Goal: Task Accomplishment & Management: Use online tool/utility

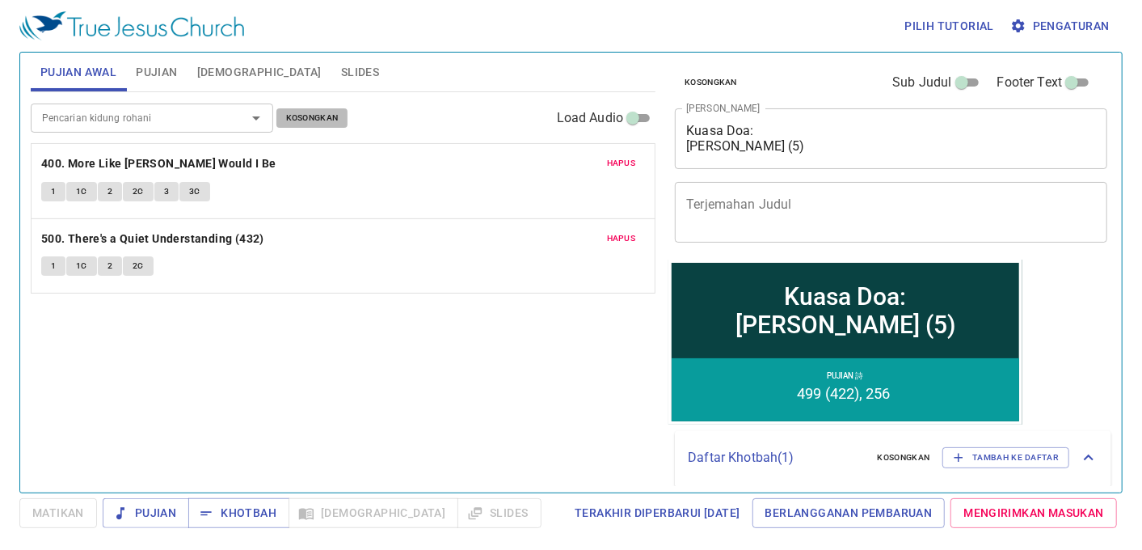
click at [337, 121] on span "Kosongkan" at bounding box center [312, 118] width 53 height 15
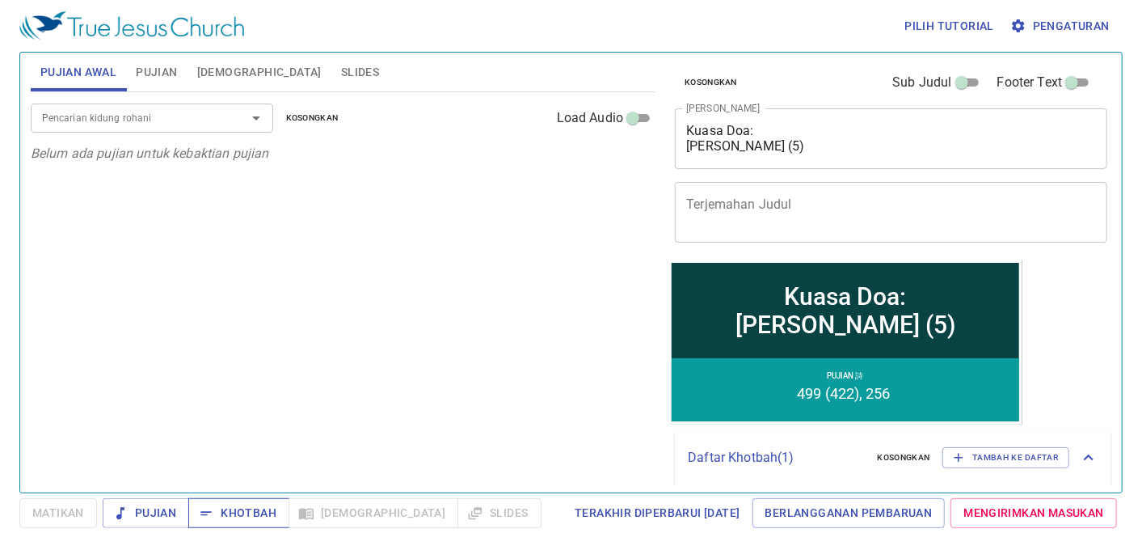
click at [249, 524] on button "Khotbah" at bounding box center [238, 513] width 101 height 30
click at [341, 74] on span "Slides" at bounding box center [360, 72] width 38 height 20
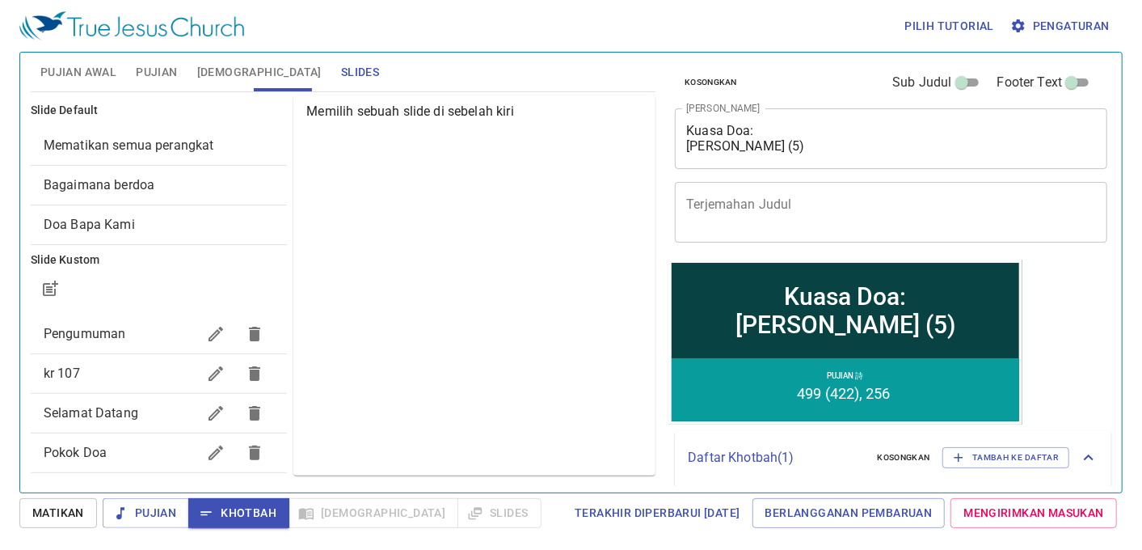
click at [211, 137] on span "Mematikan semua perangkat" at bounding box center [129, 144] width 171 height 15
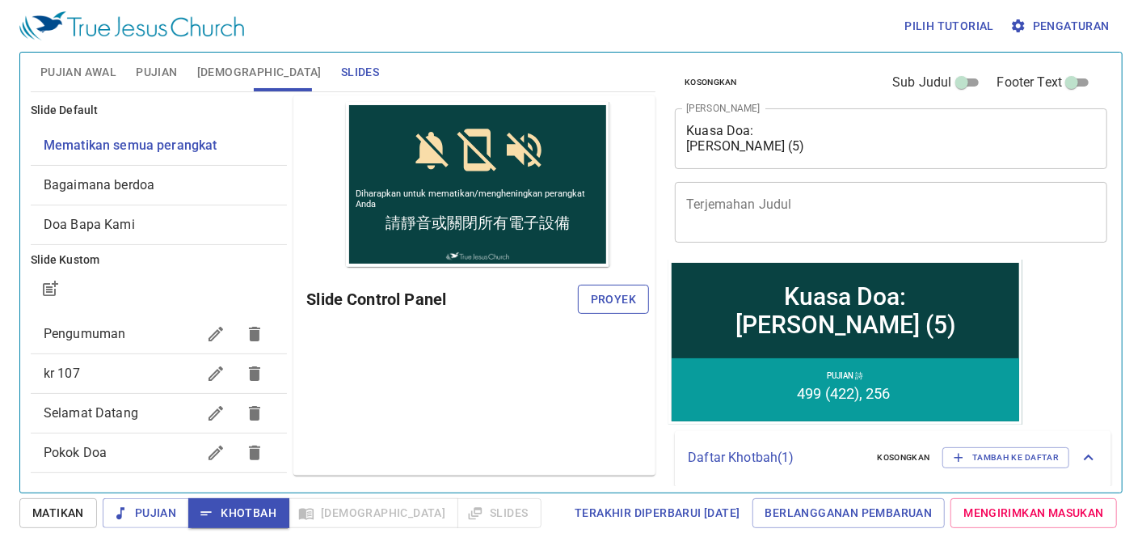
click at [627, 299] on span "Proyek" at bounding box center [613, 299] width 45 height 20
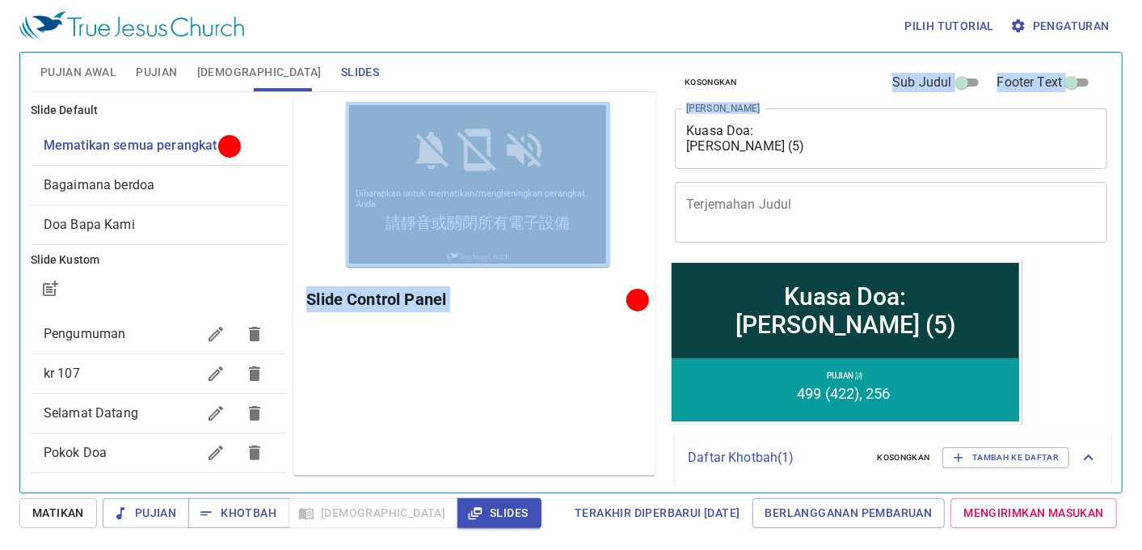
drag, startPoint x: 779, startPoint y: 154, endPoint x: 660, endPoint y: 103, distance: 129.3
click at [660, 103] on div "Pujian Awal Pujian Alkitab Slides Pencarian kidung rohani Pencarian kidung roha…" at bounding box center [571, 266] width 1094 height 440
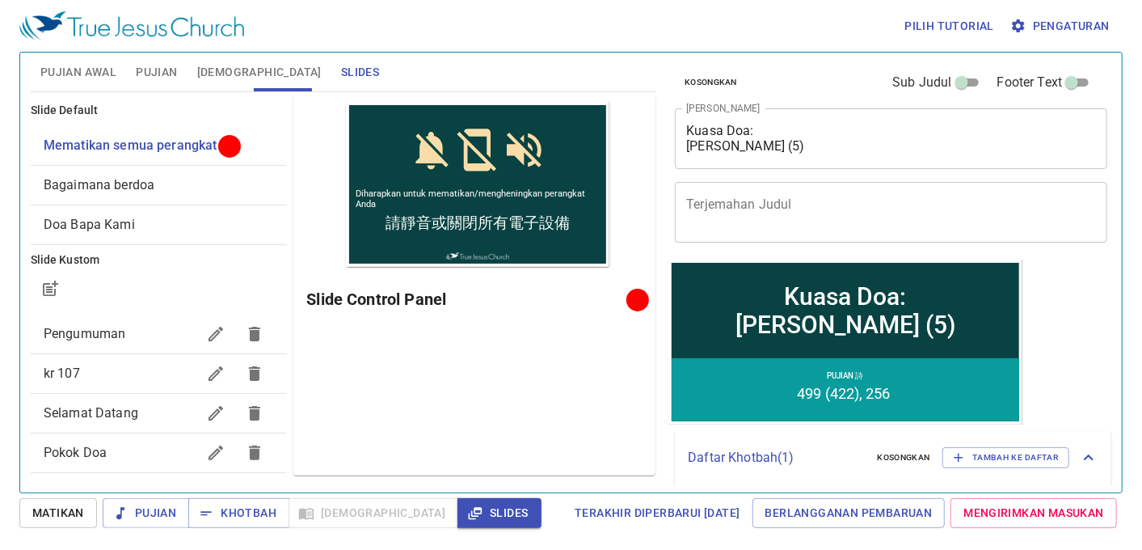
drag, startPoint x: 660, startPoint y: 103, endPoint x: 747, endPoint y: 140, distance: 93.8
click at [723, 139] on textarea "Kuasa Doa: Doa Elia (5)" at bounding box center [891, 138] width 410 height 31
drag, startPoint x: 820, startPoint y: 156, endPoint x: 698, endPoint y: 110, distance: 131.2
click at [698, 110] on div "Kuasa Doa: Doa Elia (5) x Judul Khotbah" at bounding box center [891, 138] width 432 height 61
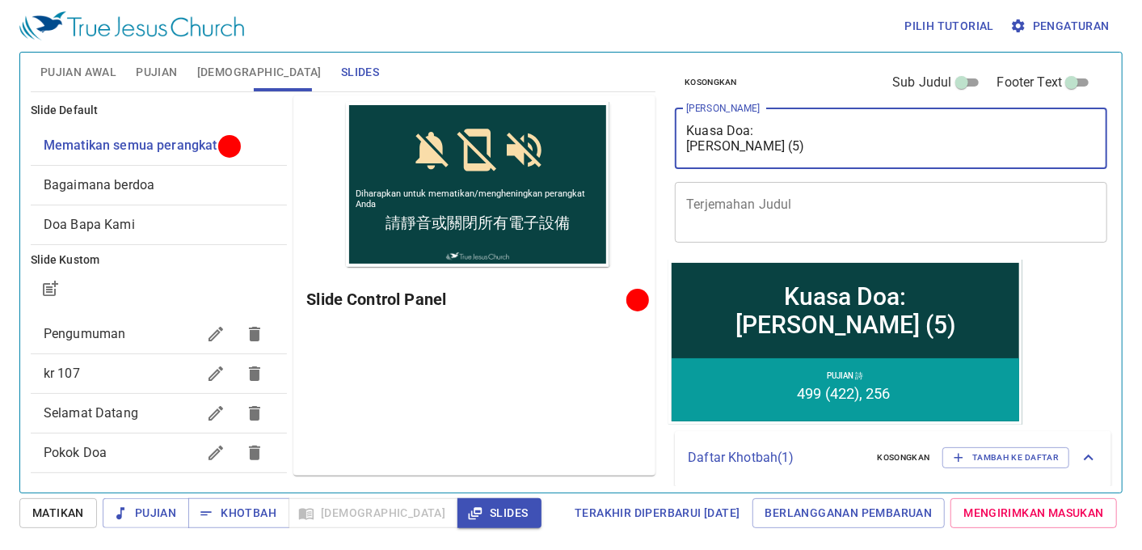
click at [773, 138] on textarea "Kuasa Doa: Doa Elia (5)" at bounding box center [891, 138] width 410 height 31
drag, startPoint x: 769, startPoint y: 143, endPoint x: 695, endPoint y: 129, distance: 75.6
click at [695, 129] on textarea "Kuasa Doa: Doa Elia (5)" at bounding box center [891, 138] width 410 height 31
type textarea "K"
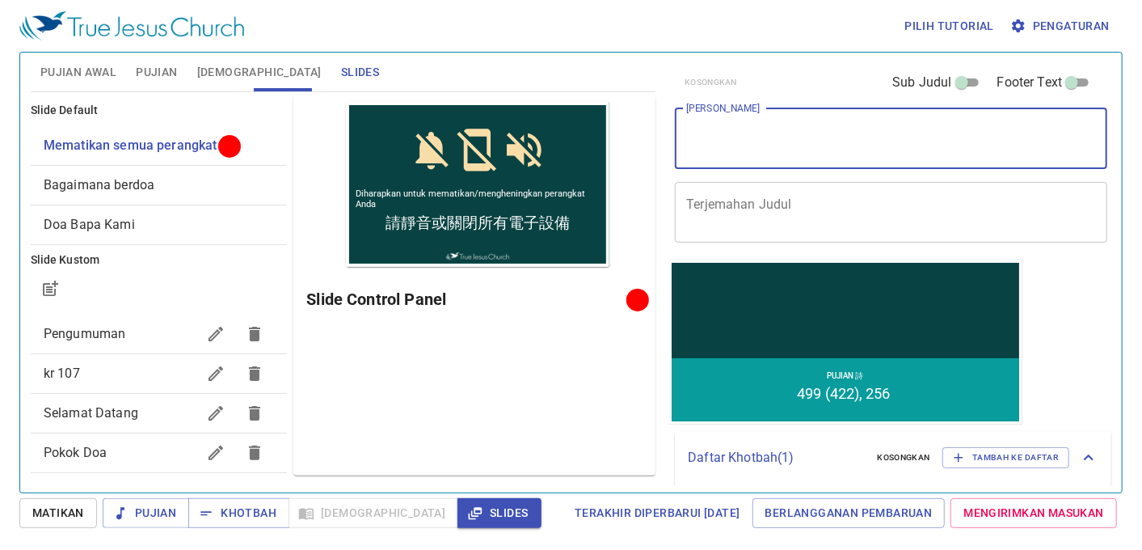
click at [172, 60] on button "Pujian" at bounding box center [156, 72] width 61 height 39
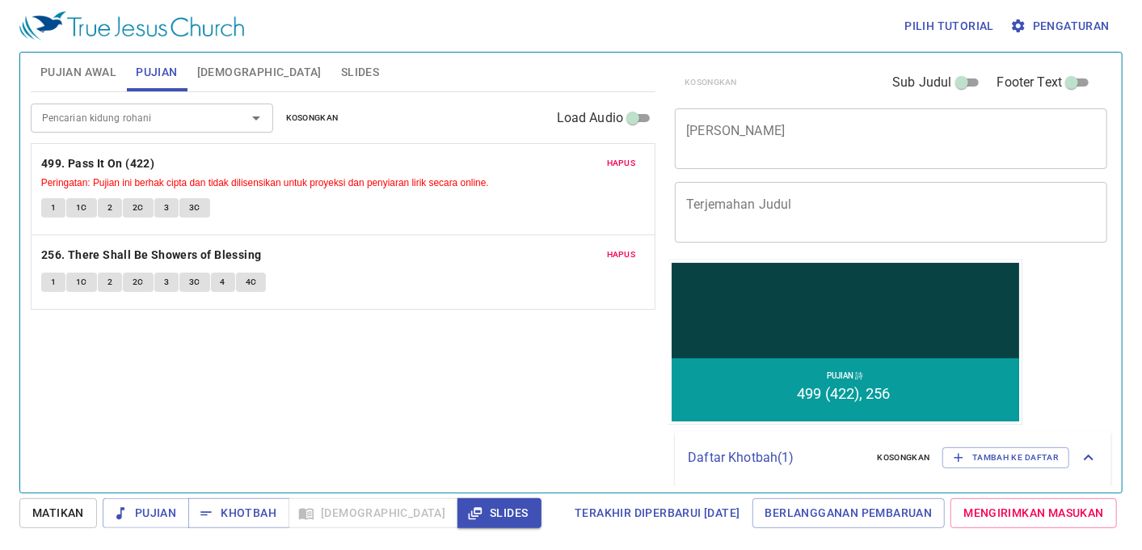
click at [324, 114] on span "Kosongkan" at bounding box center [312, 118] width 53 height 15
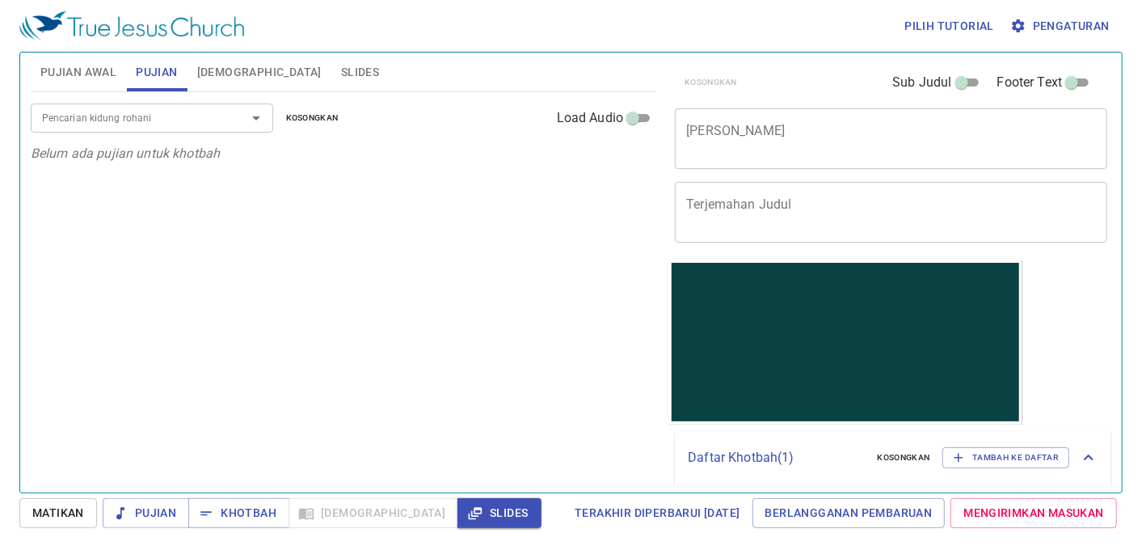
click at [65, 87] on button "Pujian Awal" at bounding box center [78, 72] width 95 height 39
click at [221, 124] on div "Pencarian kidung rohani" at bounding box center [152, 117] width 242 height 28
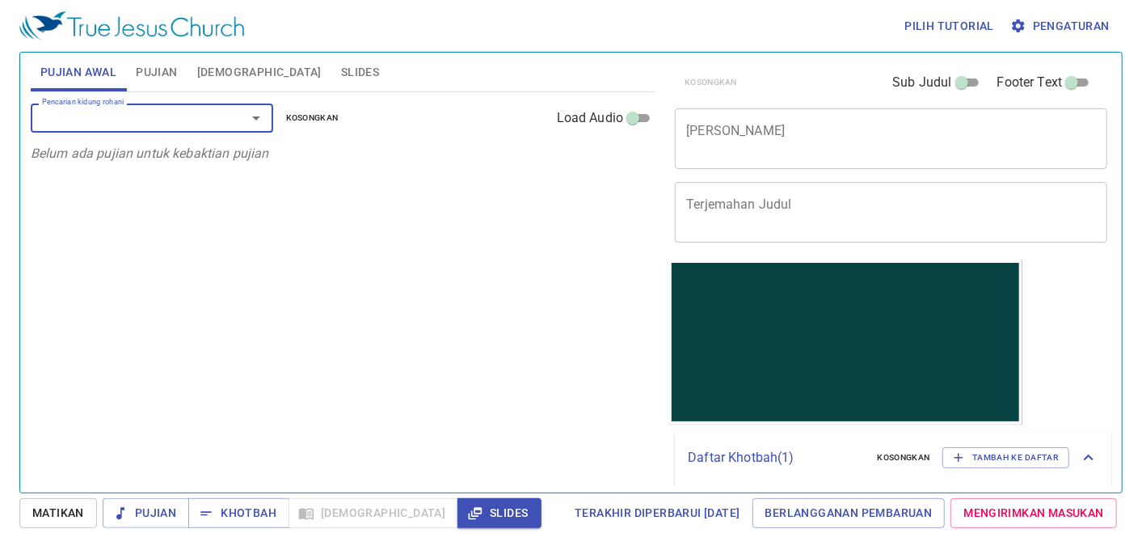
type input "5"
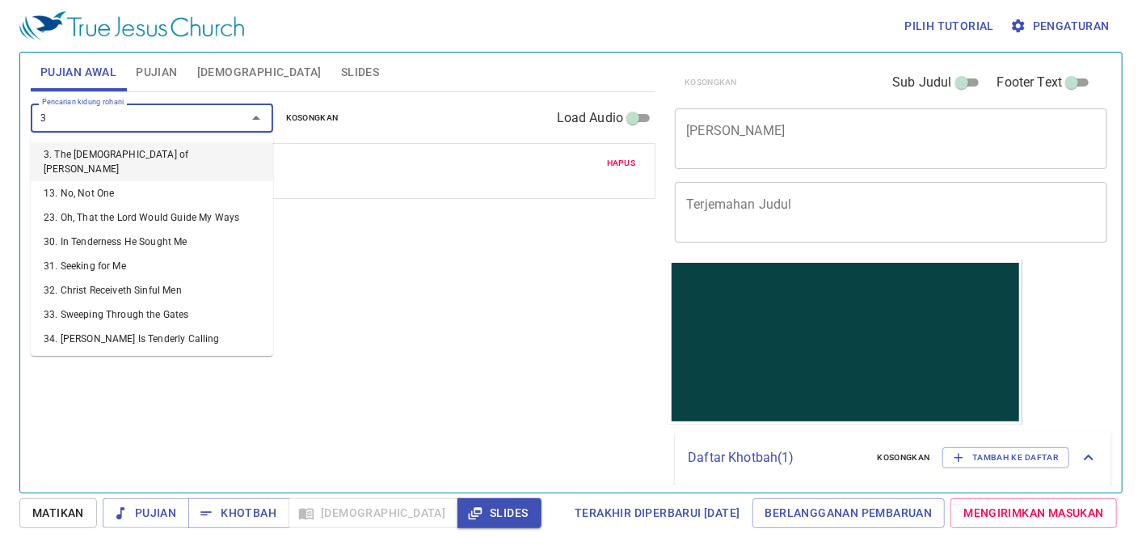
type input "34"
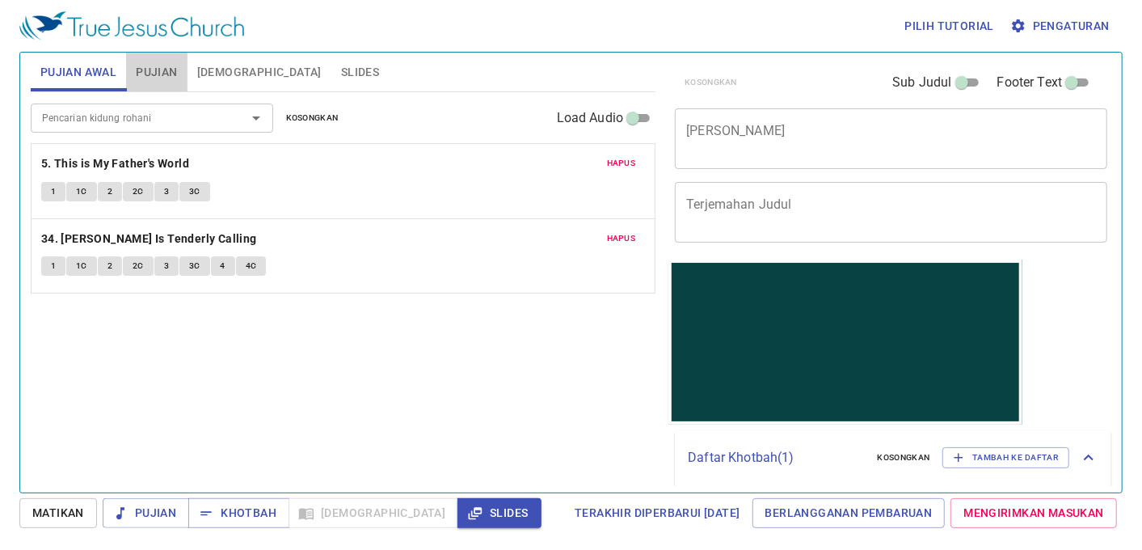
click at [158, 71] on span "Pujian" at bounding box center [156, 72] width 41 height 20
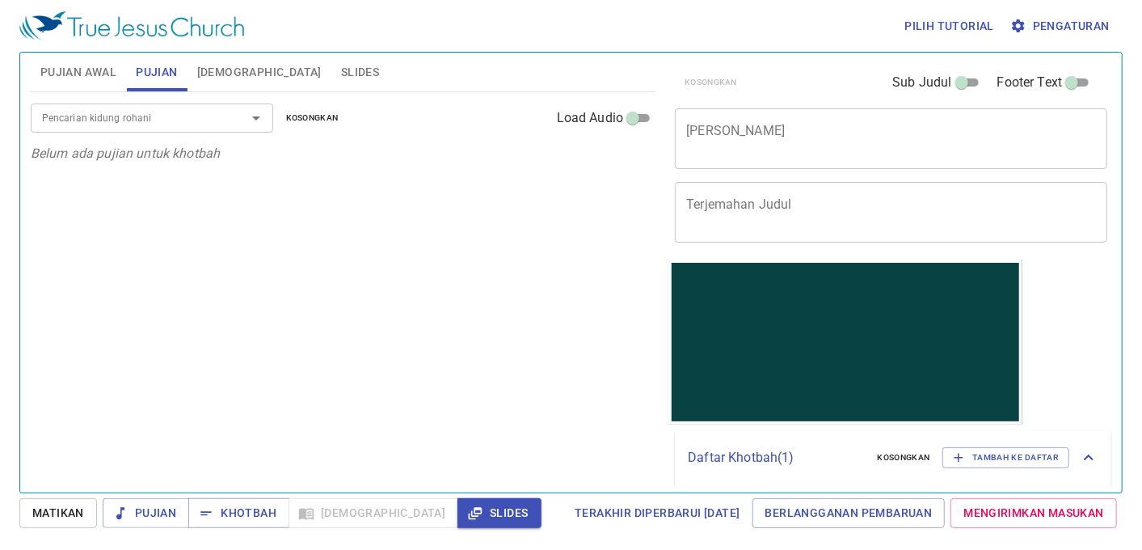
click at [875, 147] on textarea "[PERSON_NAME]" at bounding box center [891, 138] width 410 height 31
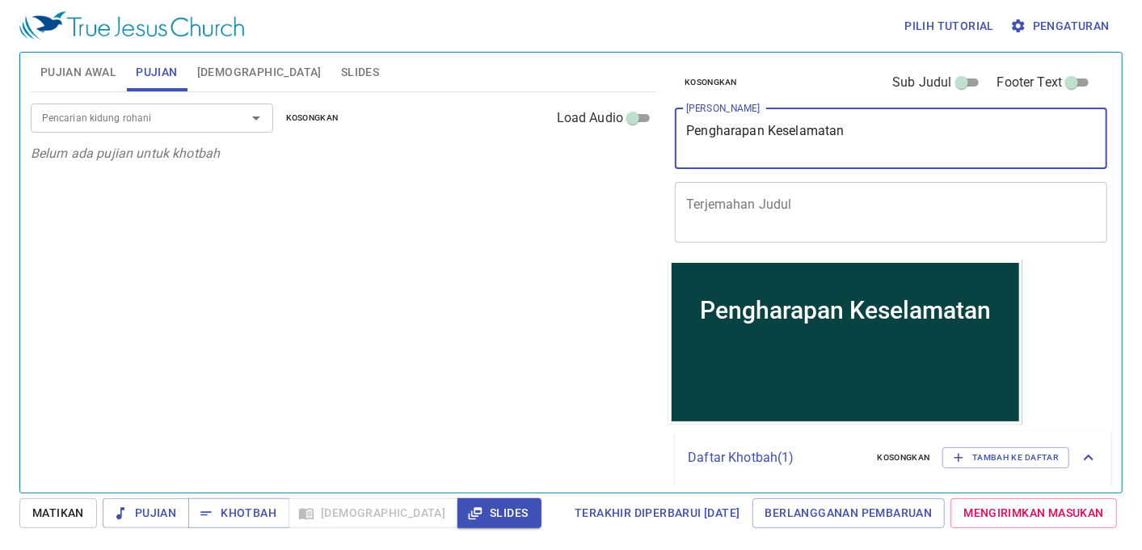
click at [196, 105] on div "Pencarian kidung rohani" at bounding box center [152, 117] width 242 height 28
type textarea "Pengharapan Keselamatan"
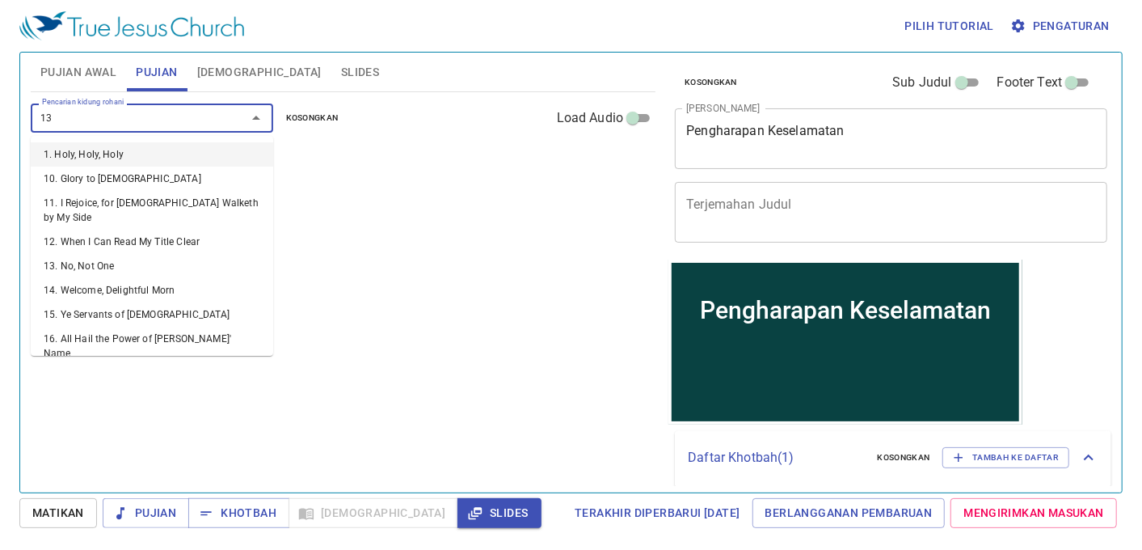
type input "130"
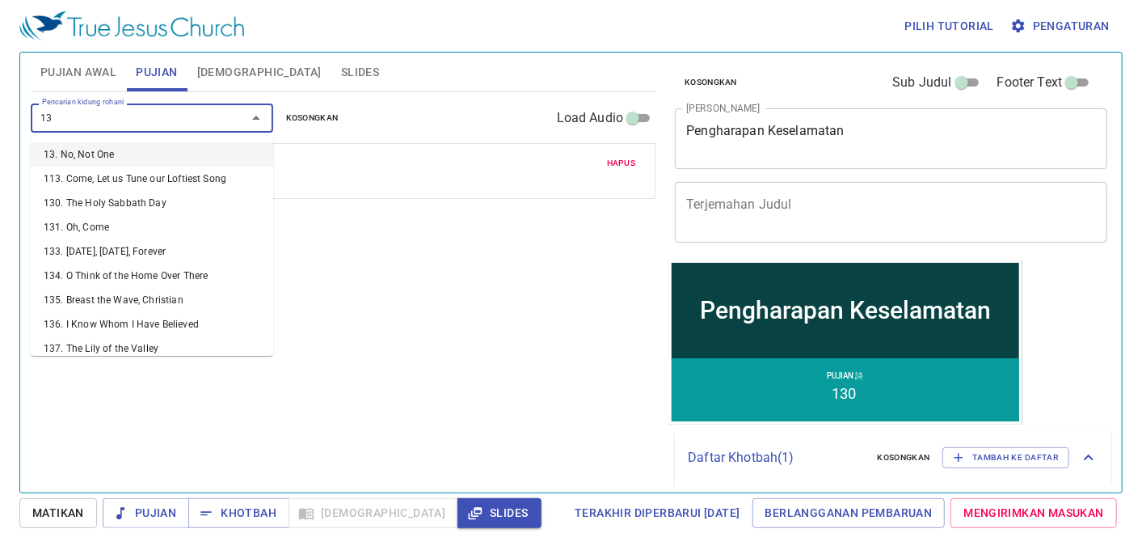
type input "131"
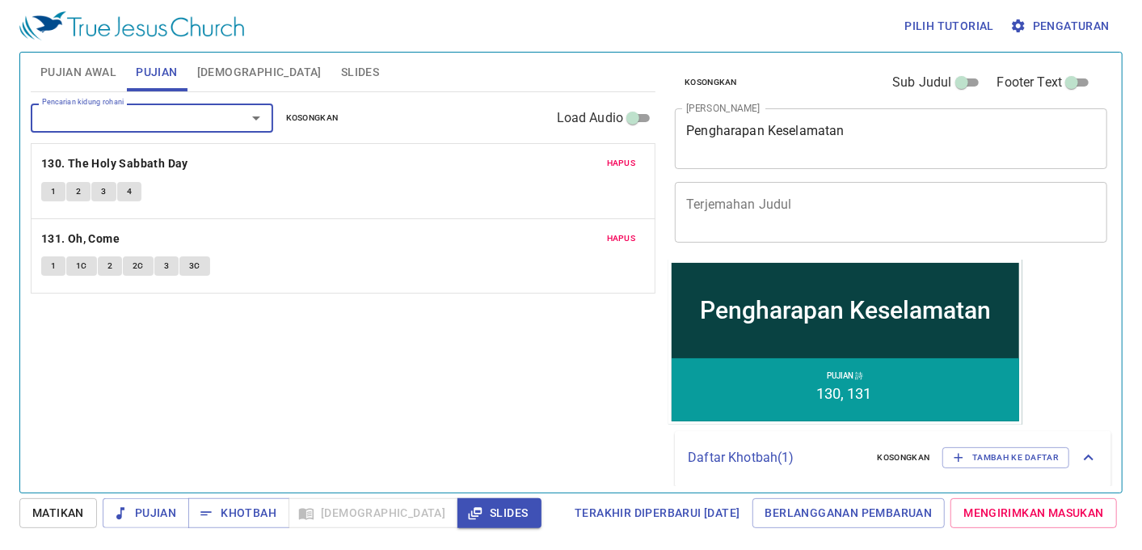
click at [91, 82] on span "Pujian Awal" at bounding box center [78, 72] width 76 height 20
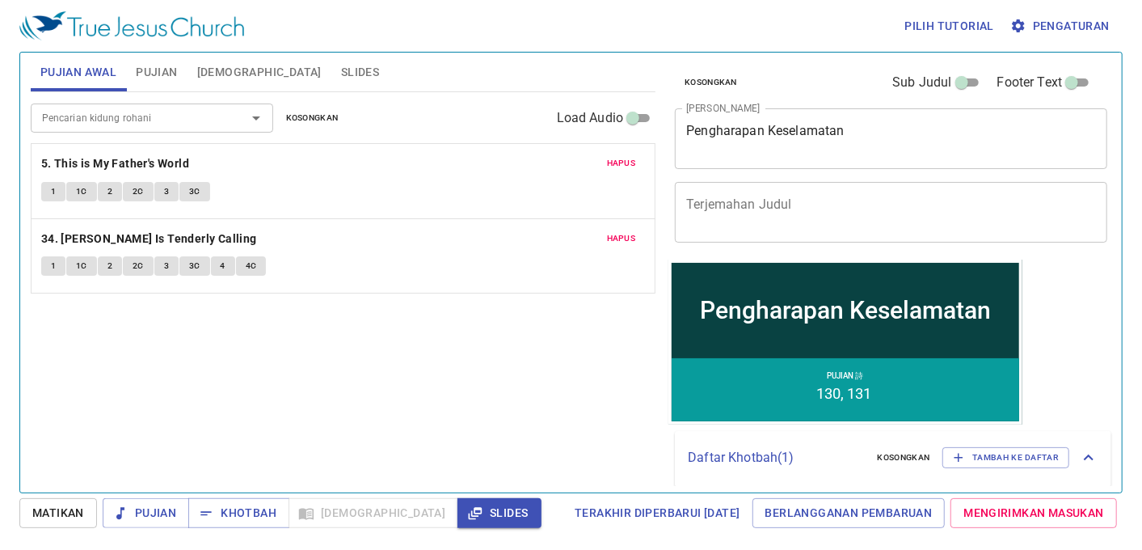
click at [341, 81] on span "Slides" at bounding box center [360, 72] width 38 height 20
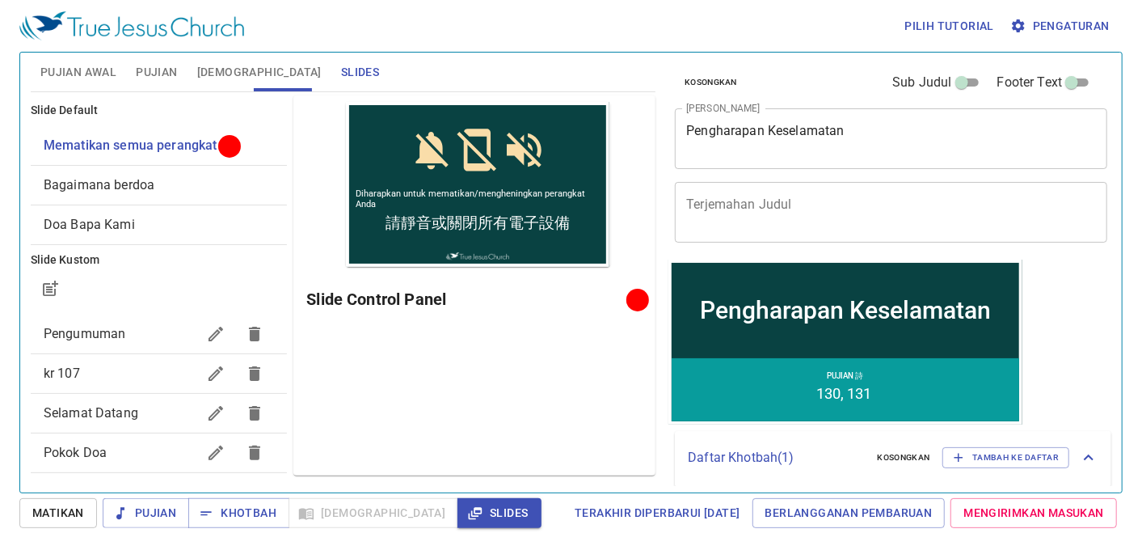
click at [126, 448] on span "Pokok Doa" at bounding box center [121, 452] width 154 height 19
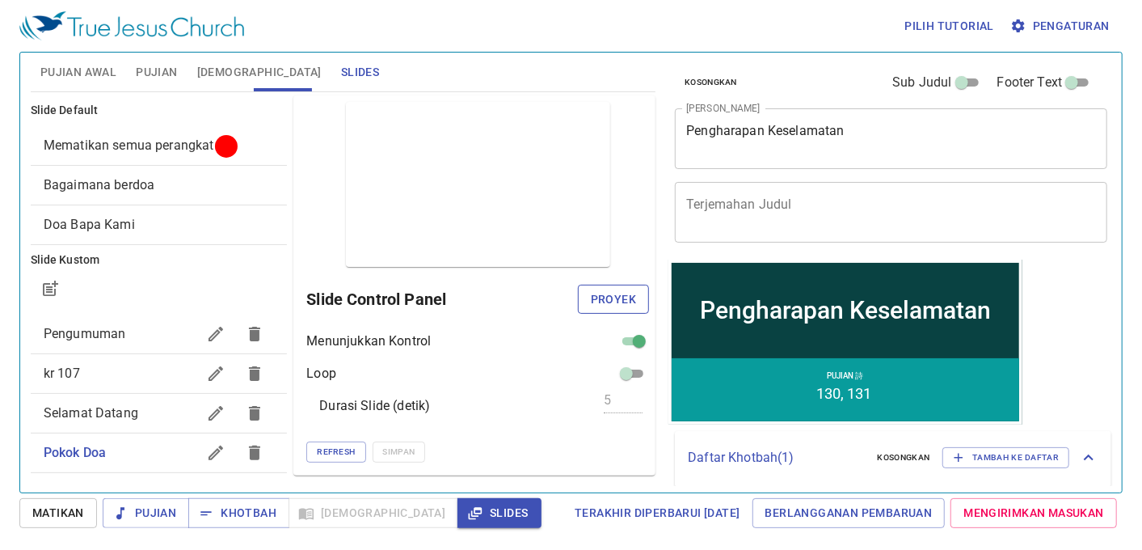
click at [634, 294] on span "Proyek" at bounding box center [613, 299] width 45 height 20
click at [74, 63] on span "Pujian Awal" at bounding box center [78, 72] width 76 height 20
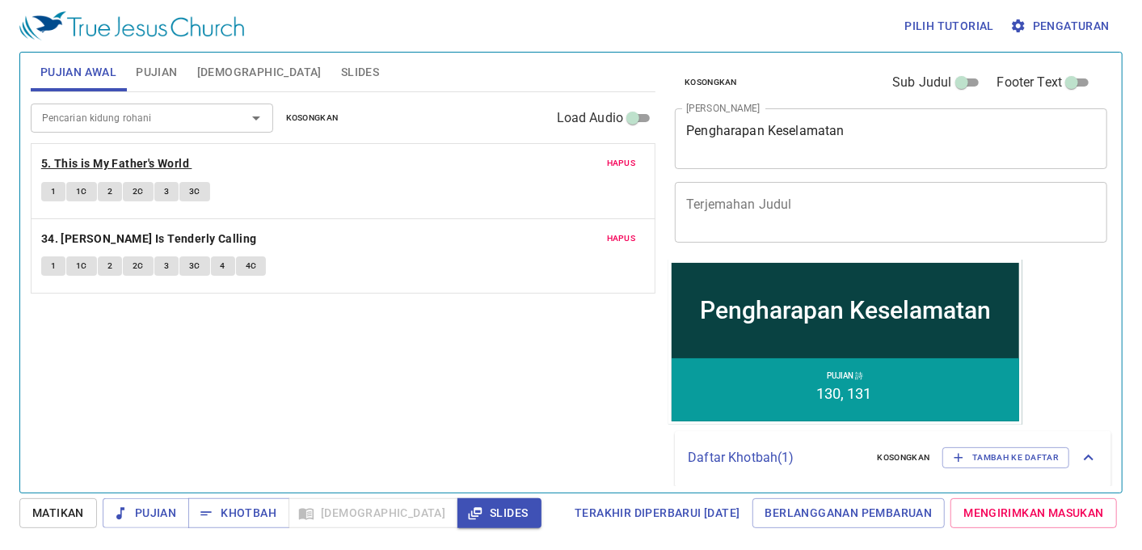
click at [167, 158] on b "5. This is My Father's World" at bounding box center [115, 164] width 148 height 20
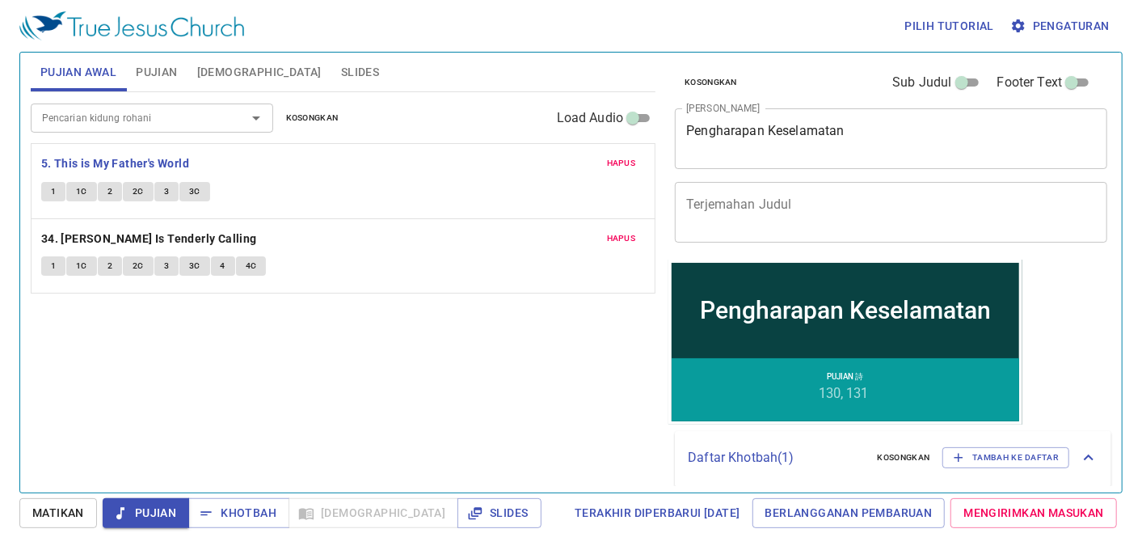
click at [46, 191] on button "1" at bounding box center [53, 191] width 24 height 19
click at [85, 196] on span "1C" at bounding box center [81, 191] width 11 height 15
click at [108, 190] on span "2" at bounding box center [109, 191] width 5 height 15
click at [139, 188] on span "2C" at bounding box center [138, 191] width 11 height 15
click at [166, 188] on span "3" at bounding box center [166, 191] width 5 height 15
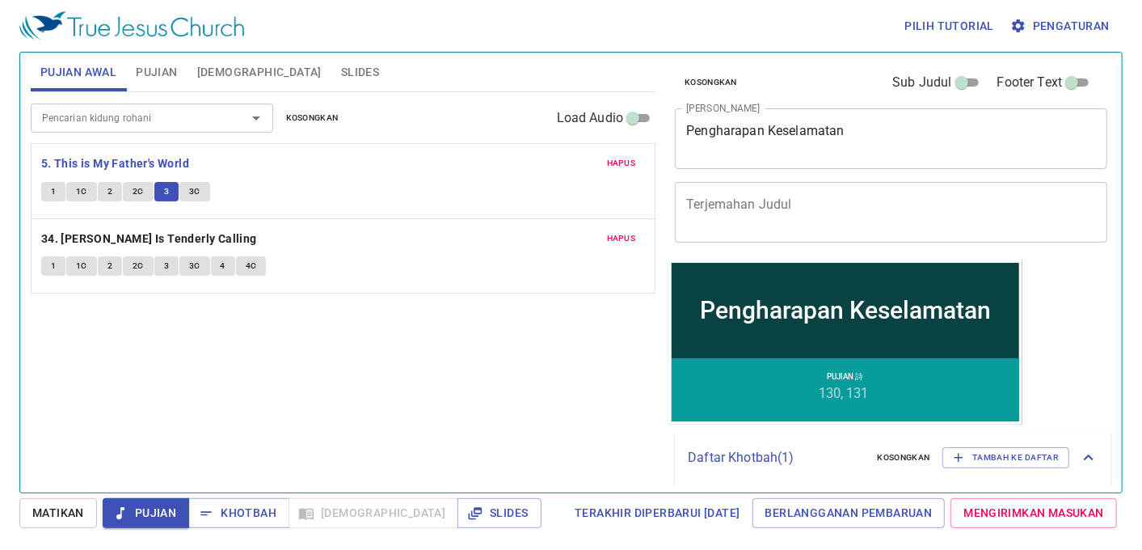
click at [192, 186] on span "3C" at bounding box center [194, 191] width 11 height 15
click at [168, 236] on b "34. [DEMOGRAPHIC_DATA] Is Tenderly Calling" at bounding box center [149, 239] width 216 height 20
click at [51, 262] on span "1" at bounding box center [53, 266] width 5 height 15
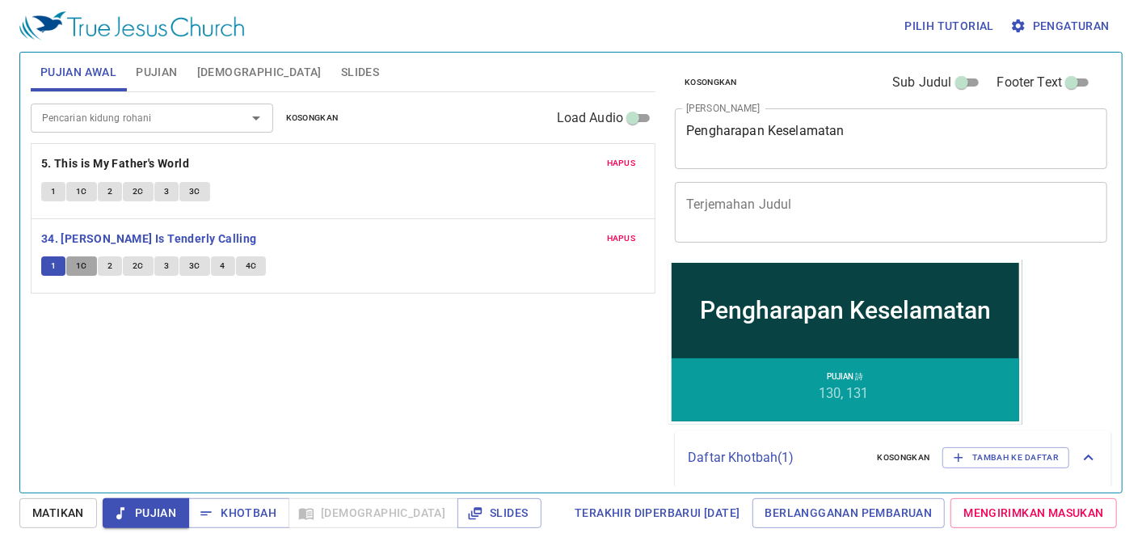
click at [82, 263] on span "1C" at bounding box center [81, 266] width 11 height 15
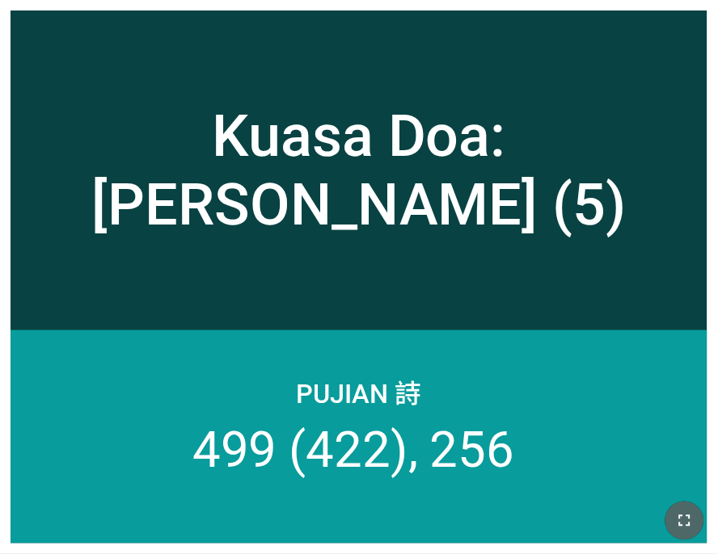
click at [685, 521] on icon "button" at bounding box center [684, 521] width 19 height 19
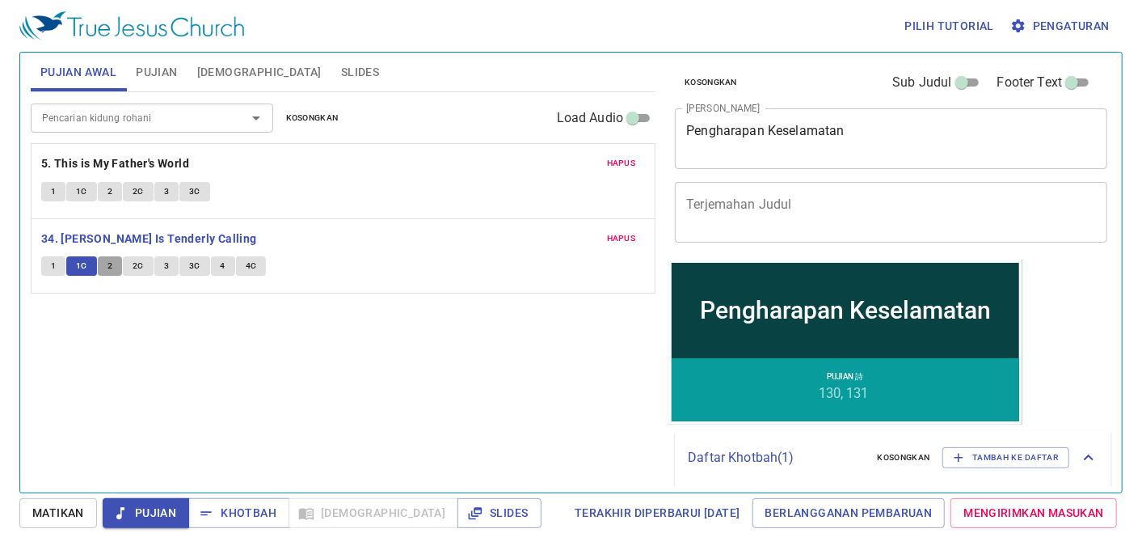
click at [110, 264] on span "2" at bounding box center [109, 266] width 5 height 15
click at [136, 267] on span "2C" at bounding box center [138, 266] width 11 height 15
click at [166, 267] on span "3" at bounding box center [166, 266] width 5 height 15
click at [192, 264] on span "3C" at bounding box center [194, 266] width 11 height 15
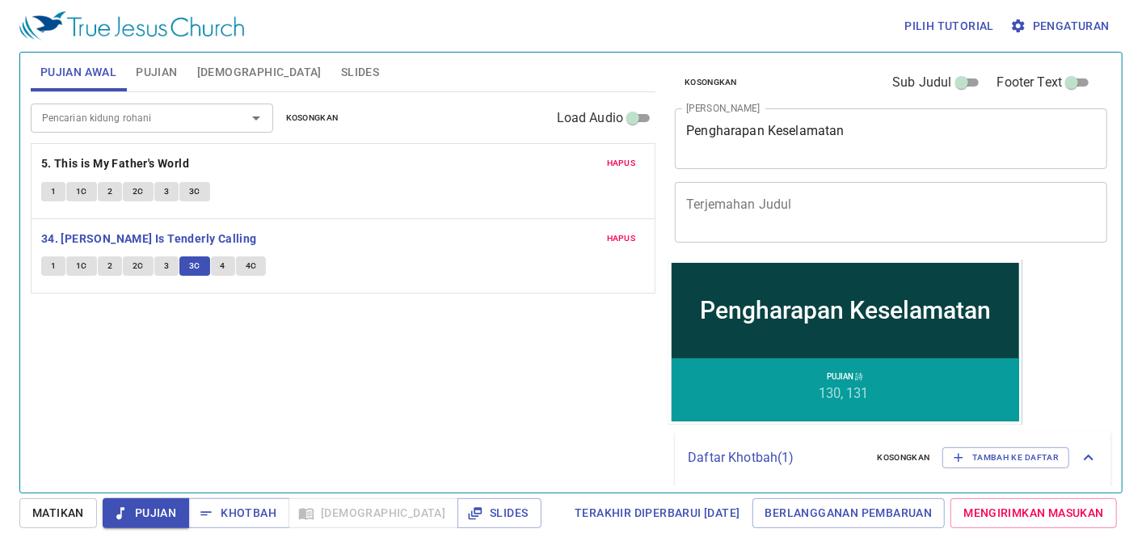
click at [221, 265] on span "4" at bounding box center [223, 266] width 5 height 15
click at [249, 265] on span "4C" at bounding box center [251, 266] width 11 height 15
click at [175, 240] on b "34. [DEMOGRAPHIC_DATA] Is Tenderly Calling" at bounding box center [149, 239] width 216 height 20
click at [263, 511] on span "Khotbah" at bounding box center [238, 513] width 75 height 20
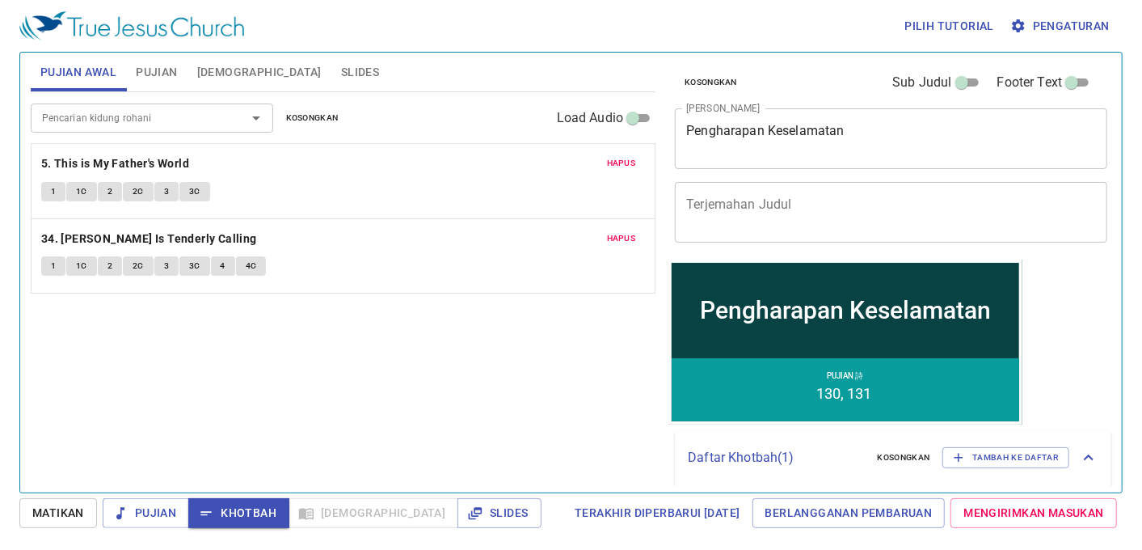
click at [162, 67] on span "Pujian" at bounding box center [156, 72] width 41 height 20
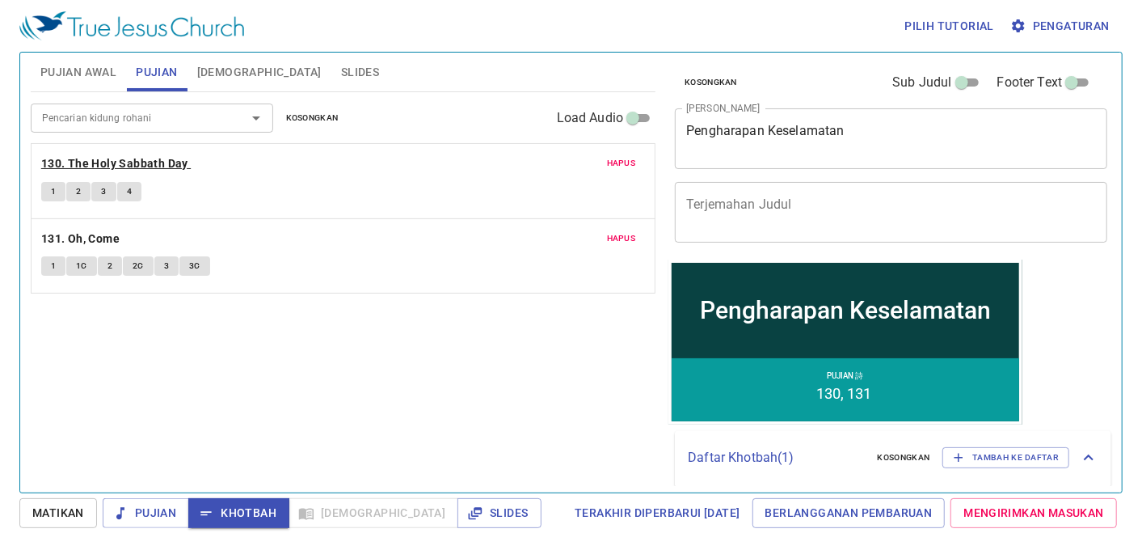
click at [90, 162] on b "130. The Holy Sabbath Day" at bounding box center [114, 164] width 147 height 20
click at [50, 200] on button "1" at bounding box center [53, 191] width 24 height 19
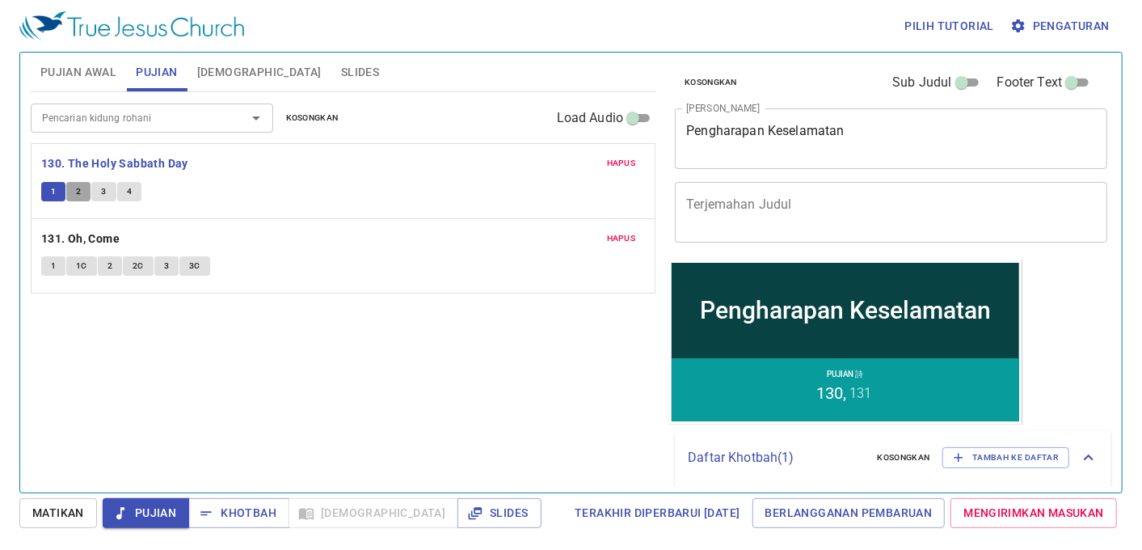
click at [76, 189] on span "2" at bounding box center [78, 191] width 5 height 15
click at [106, 188] on span "3" at bounding box center [103, 191] width 5 height 15
click at [132, 188] on button "4" at bounding box center [129, 191] width 24 height 19
click b "130. The Holy Sabbath Day"
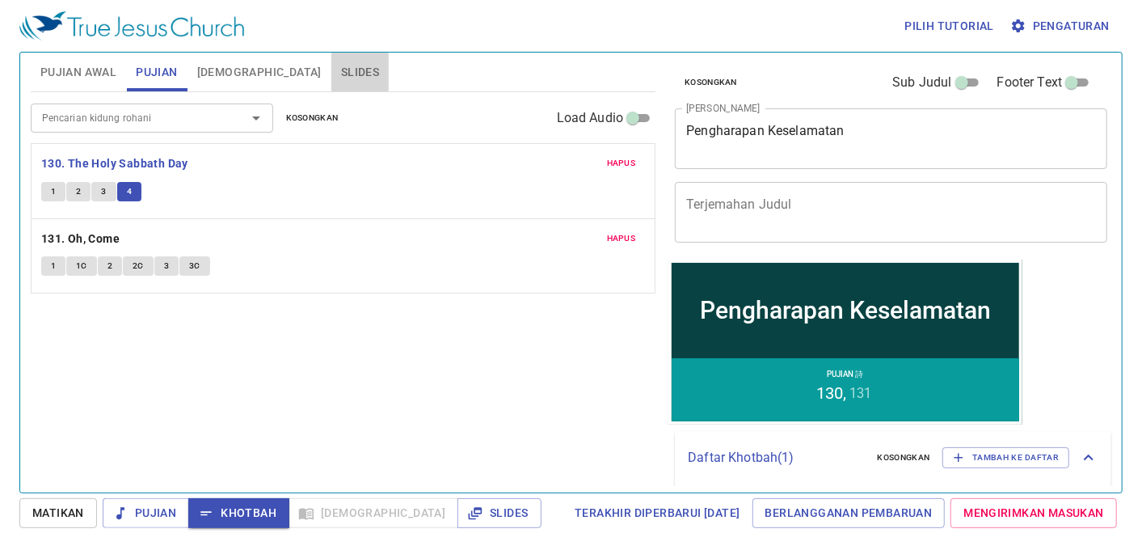
click at [331, 60] on button "Slides" at bounding box center [359, 72] width 57 height 39
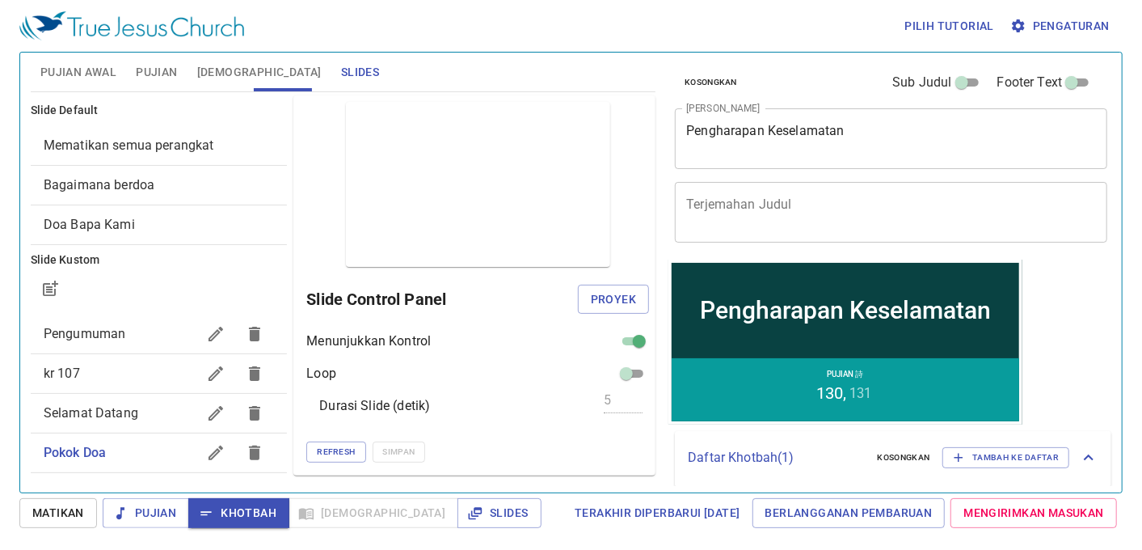
click at [159, 150] on span "Mematikan semua perangkat" at bounding box center [129, 144] width 171 height 15
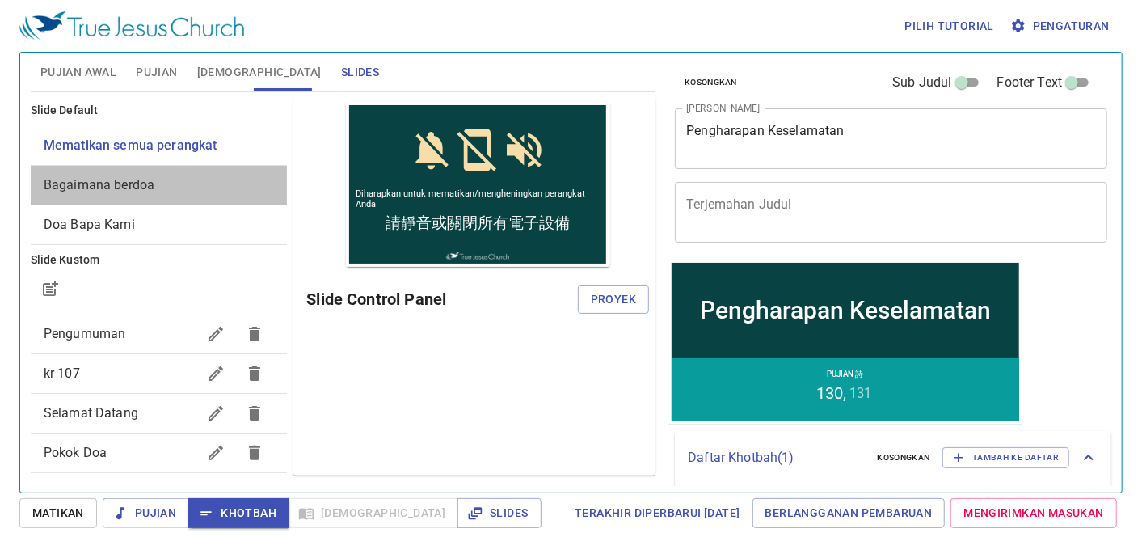
click at [159, 178] on span "Bagaimana berdoa" at bounding box center [159, 184] width 231 height 19
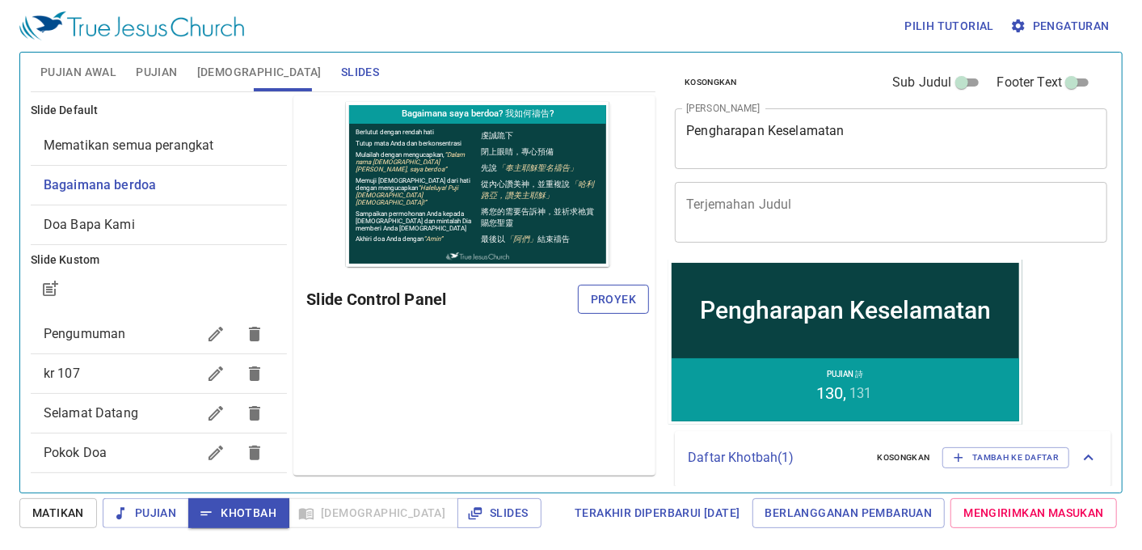
click at [610, 289] on span "Proyek" at bounding box center [613, 299] width 45 height 20
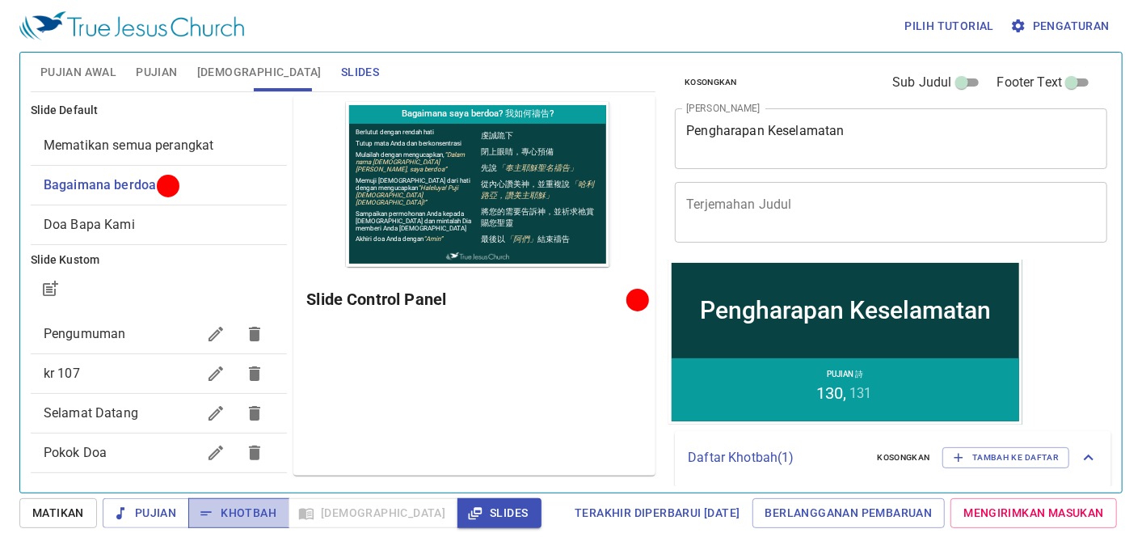
click at [231, 512] on span "Khotbah" at bounding box center [238, 513] width 75 height 20
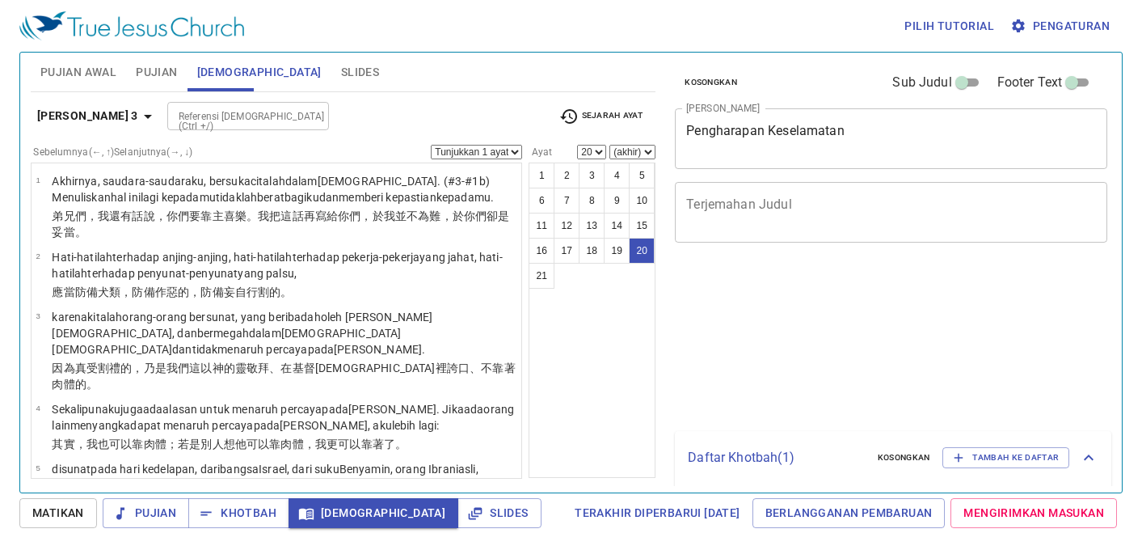
select select "20"
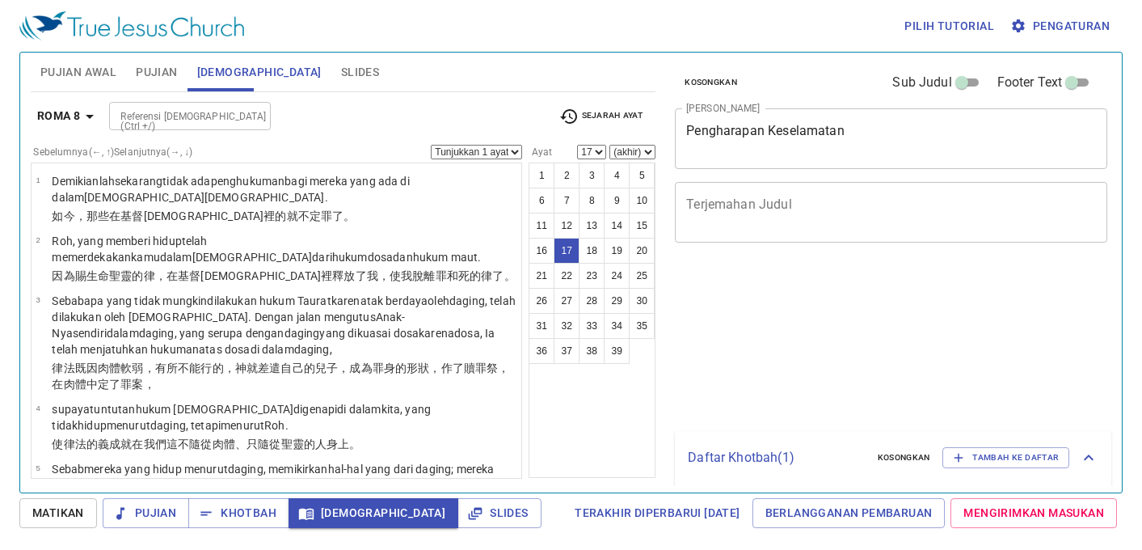
select select "17"
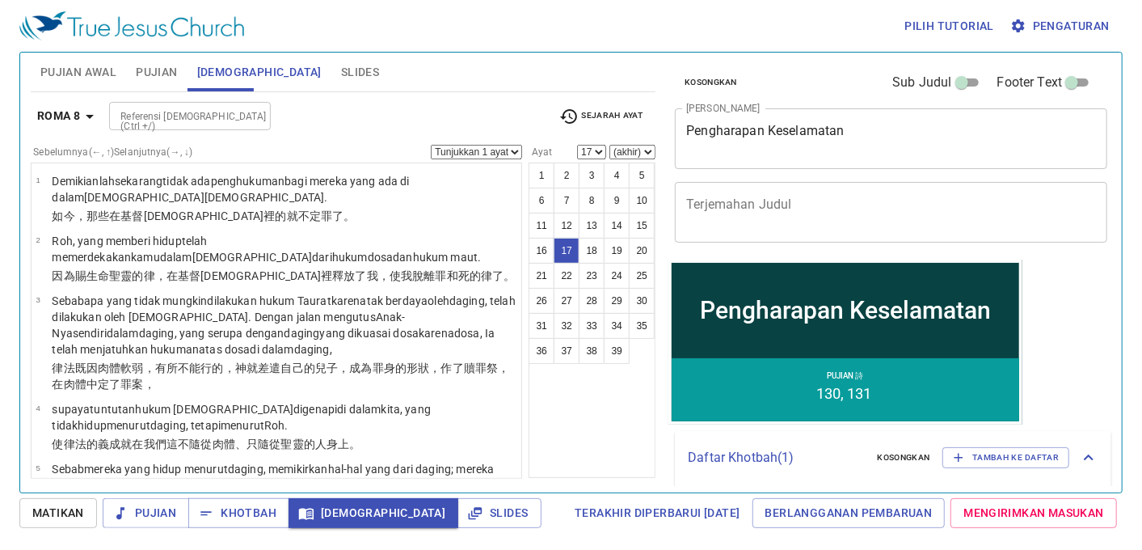
scroll to position [881, 0]
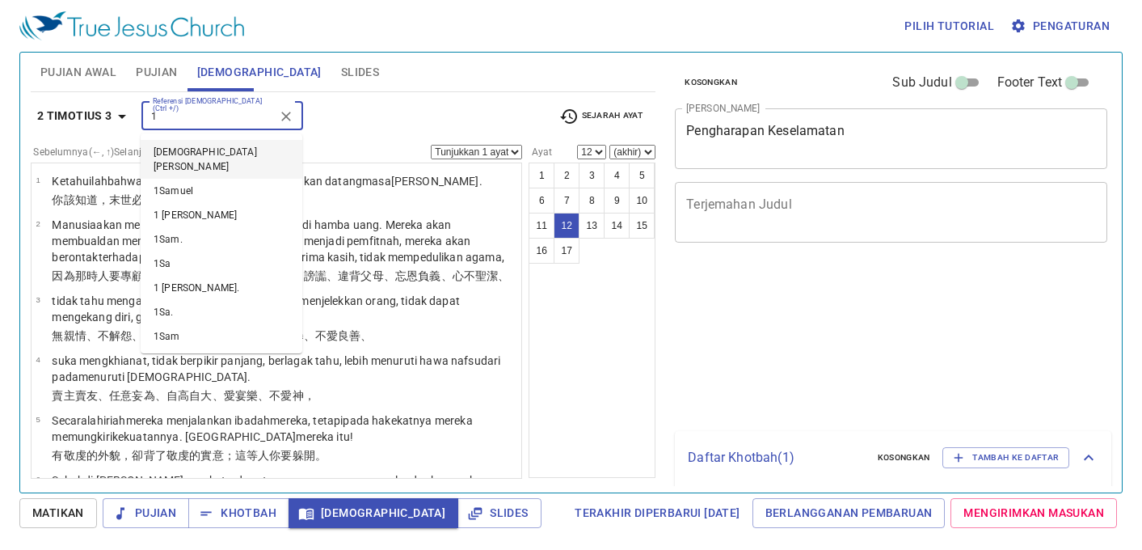
select select "12"
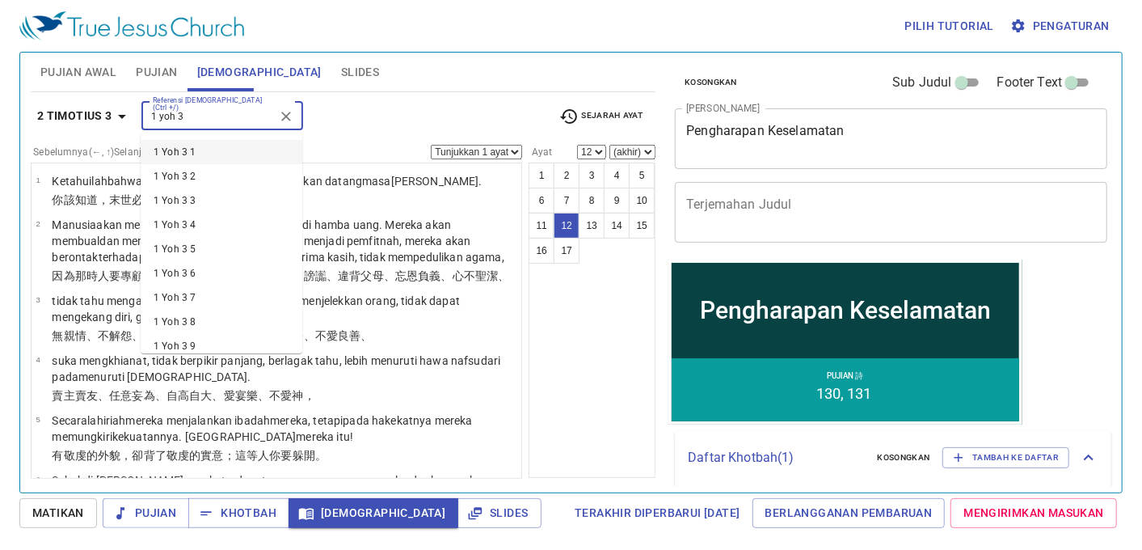
type input "1 yoh 3"
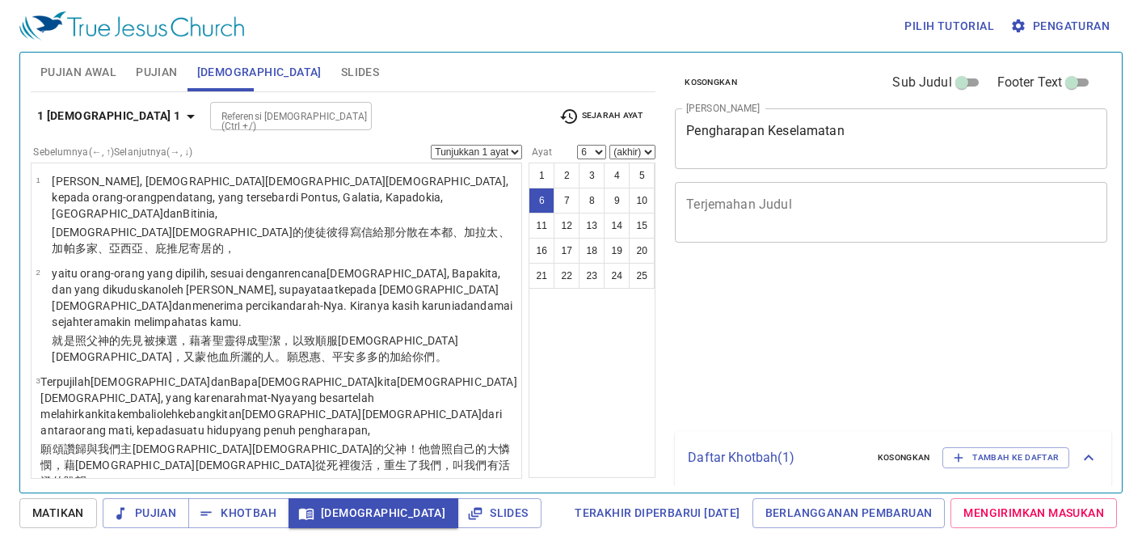
select select "6"
select select "7"
